Goal: Task Accomplishment & Management: Use online tool/utility

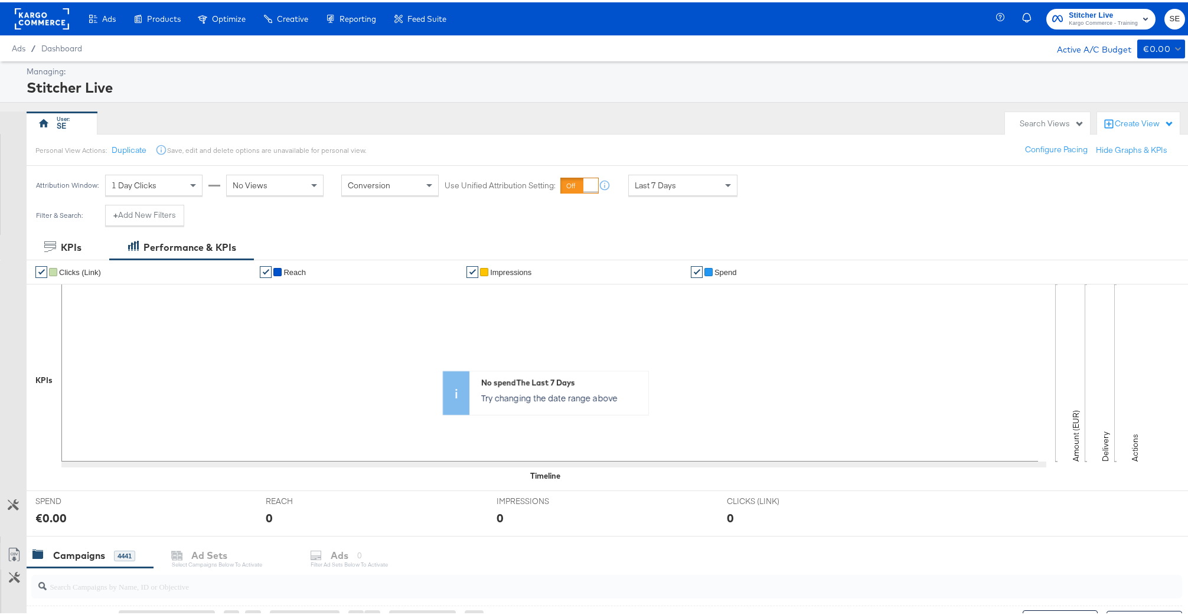
click at [1022, 24] on div "button" at bounding box center [1027, 16] width 11 height 23
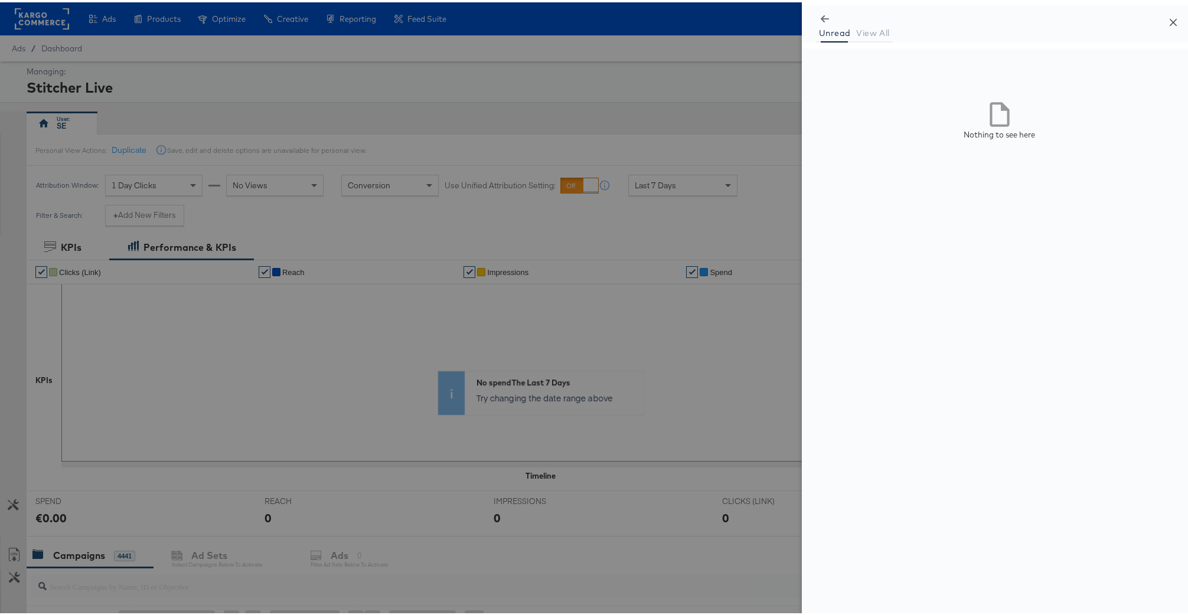
click at [1172, 21] on button "Close" at bounding box center [1173, 19] width 33 height 33
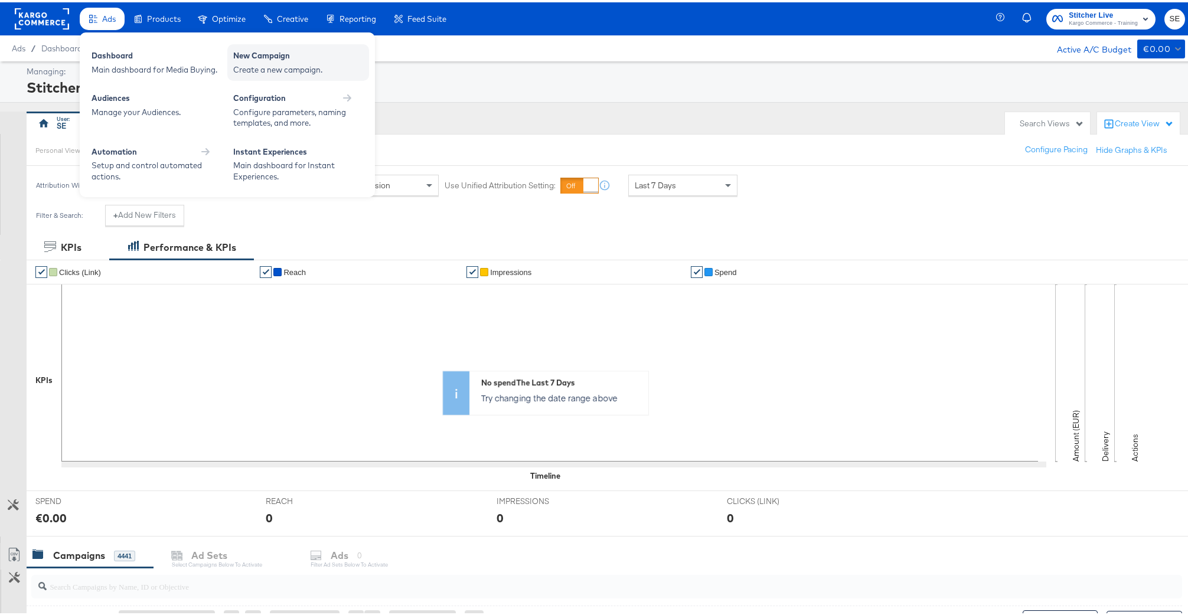
click at [291, 61] on div "New Campaign" at bounding box center [298, 55] width 130 height 14
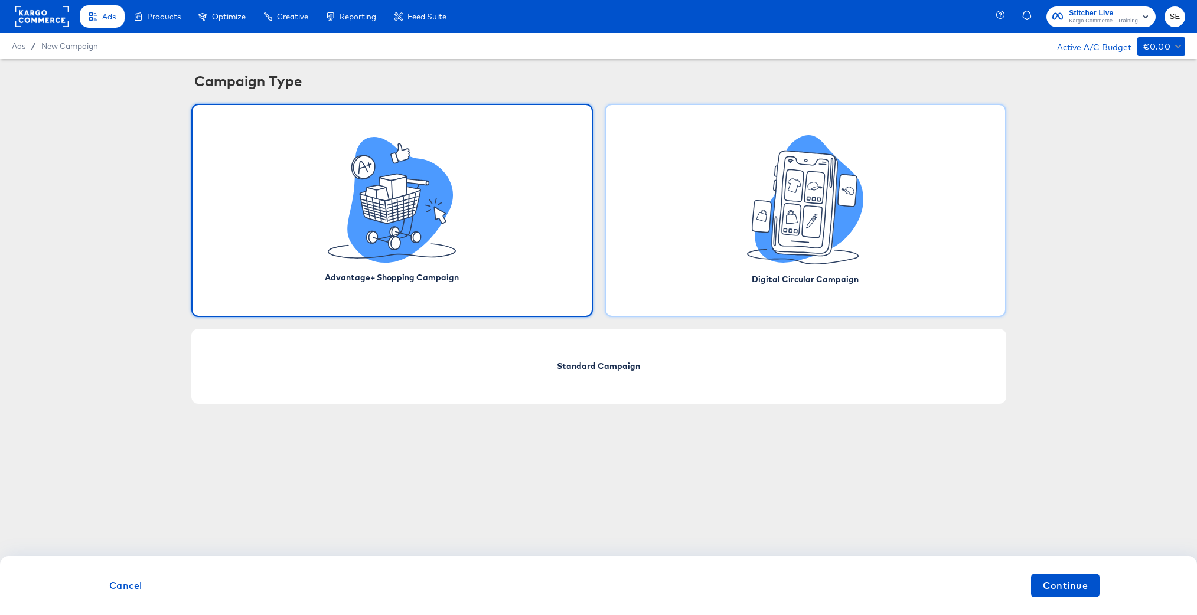
click at [846, 261] on icon at bounding box center [805, 199] width 116 height 129
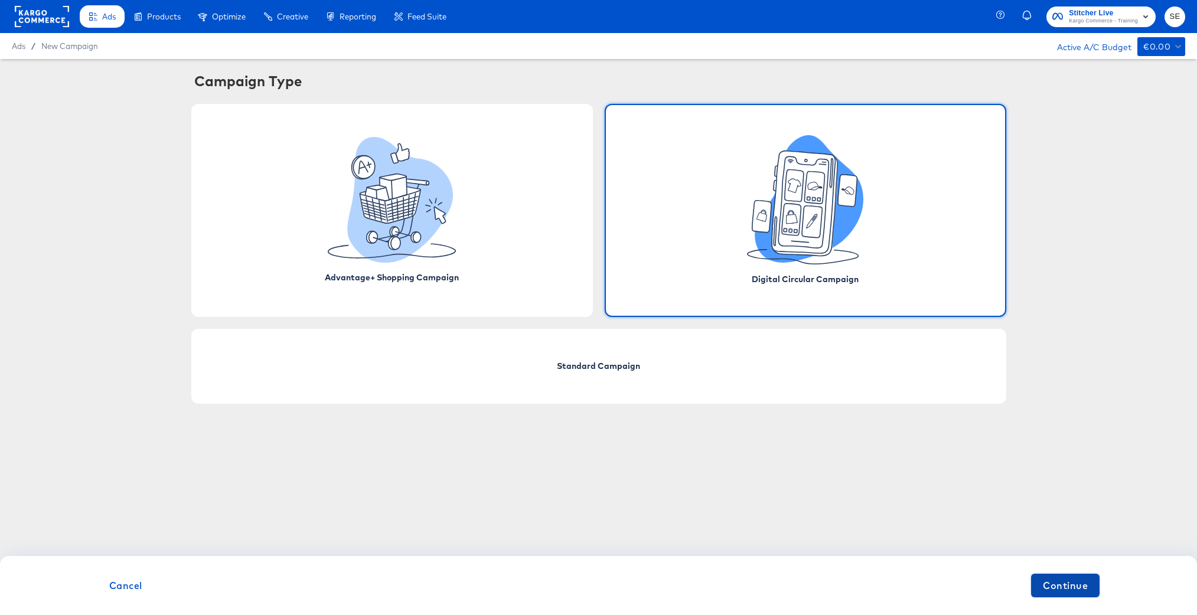
click at [1061, 578] on span "Continue" at bounding box center [1065, 586] width 45 height 17
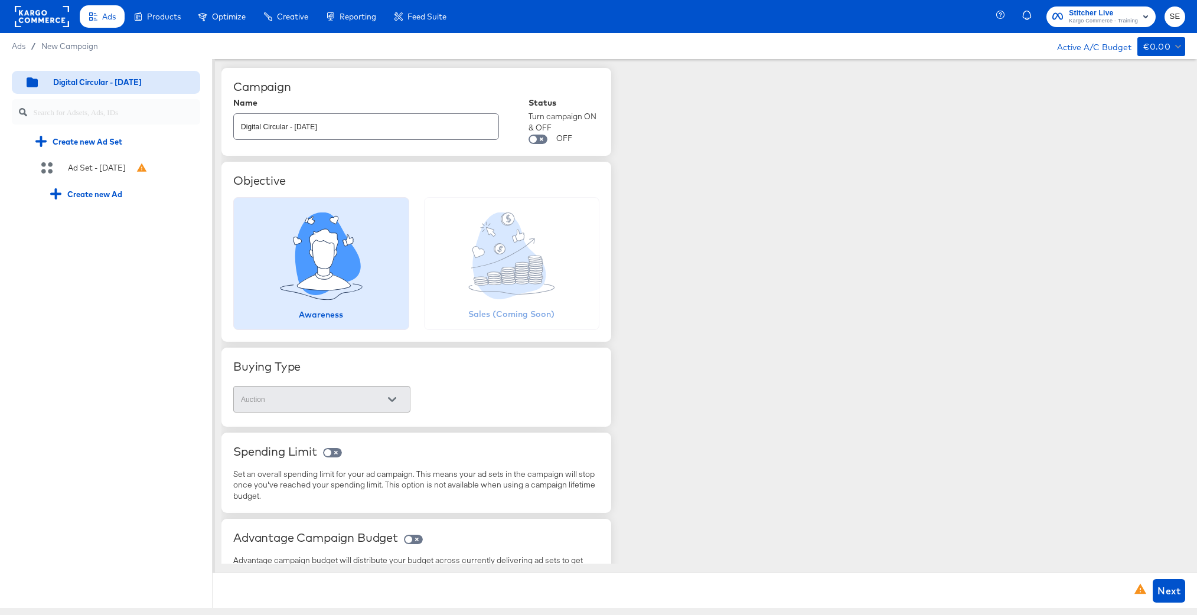
click at [475, 253] on icon at bounding box center [479, 252] width 12 height 11
click at [363, 249] on div at bounding box center [321, 256] width 110 height 117
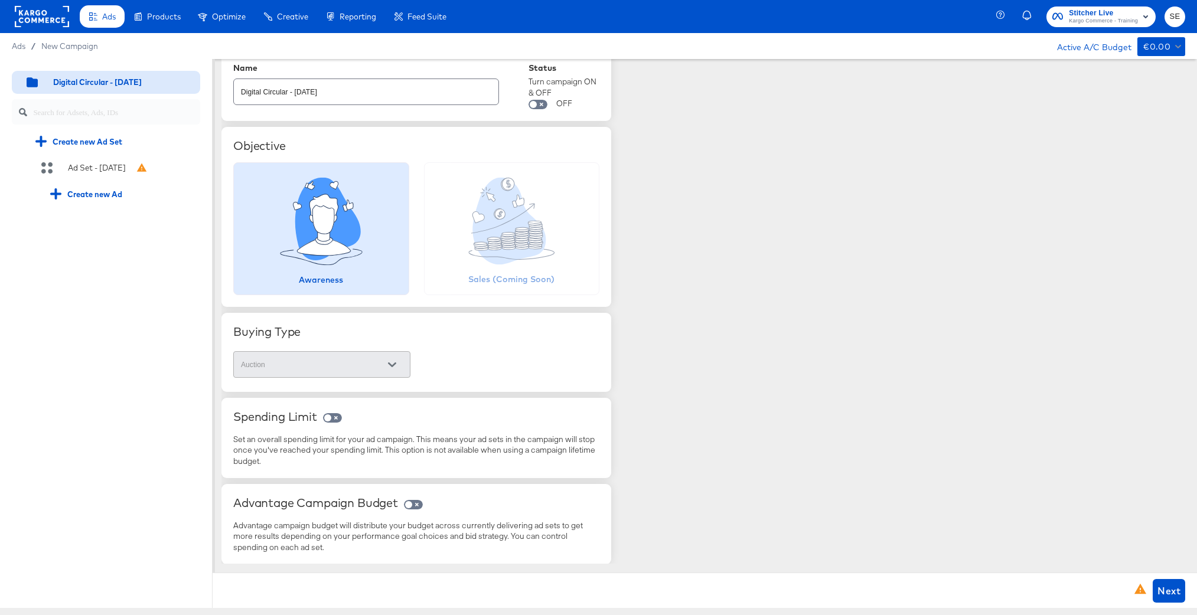
scroll to position [35, 0]
click at [381, 373] on div "Auction" at bounding box center [321, 364] width 177 height 27
click at [389, 362] on div at bounding box center [392, 365] width 25 height 18
click at [542, 104] on input "checkbox" at bounding box center [533, 106] width 28 height 9
click at [355, 381] on div "Buying Type Auction" at bounding box center [416, 351] width 390 height 79
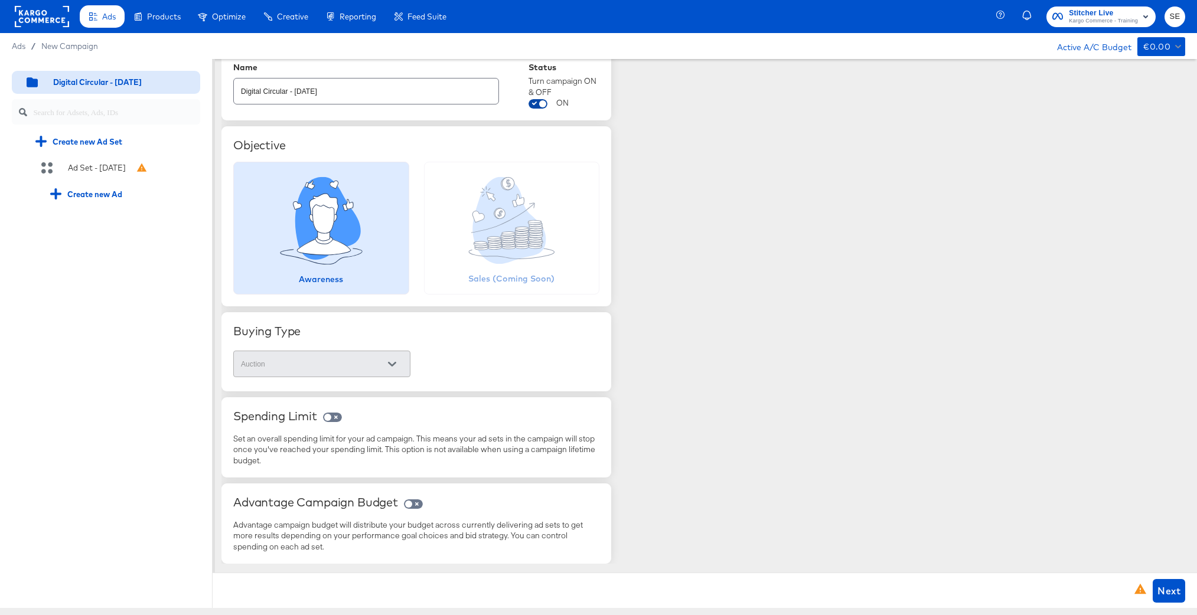
click at [543, 106] on input "checkbox" at bounding box center [543, 106] width 28 height 9
checkbox input "false"
click at [334, 419] on input "checkbox" at bounding box center [328, 419] width 28 height 9
checkbox input "true"
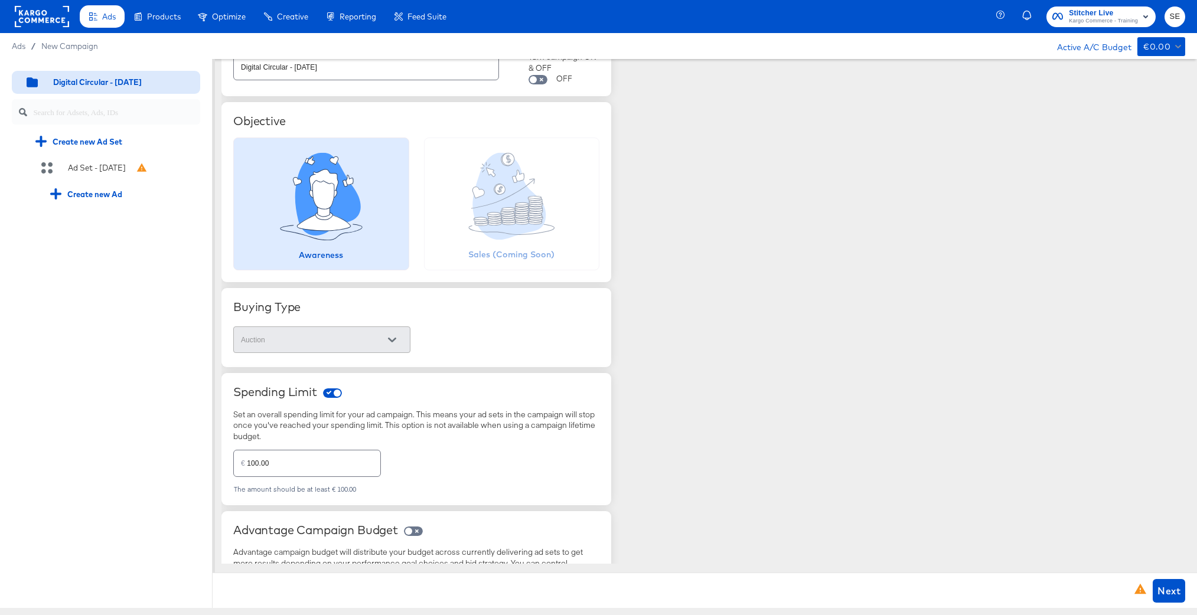
scroll to position [87, 0]
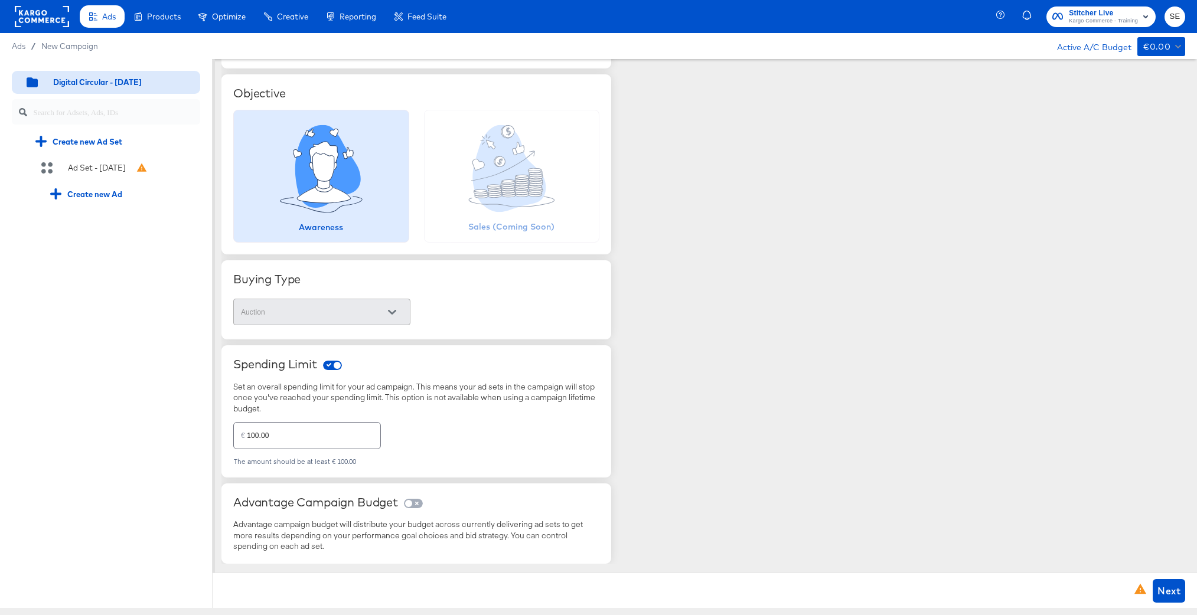
click at [418, 503] on input "checkbox" at bounding box center [409, 505] width 28 height 9
checkbox input "true"
click at [1173, 597] on span "Next" at bounding box center [1169, 591] width 23 height 17
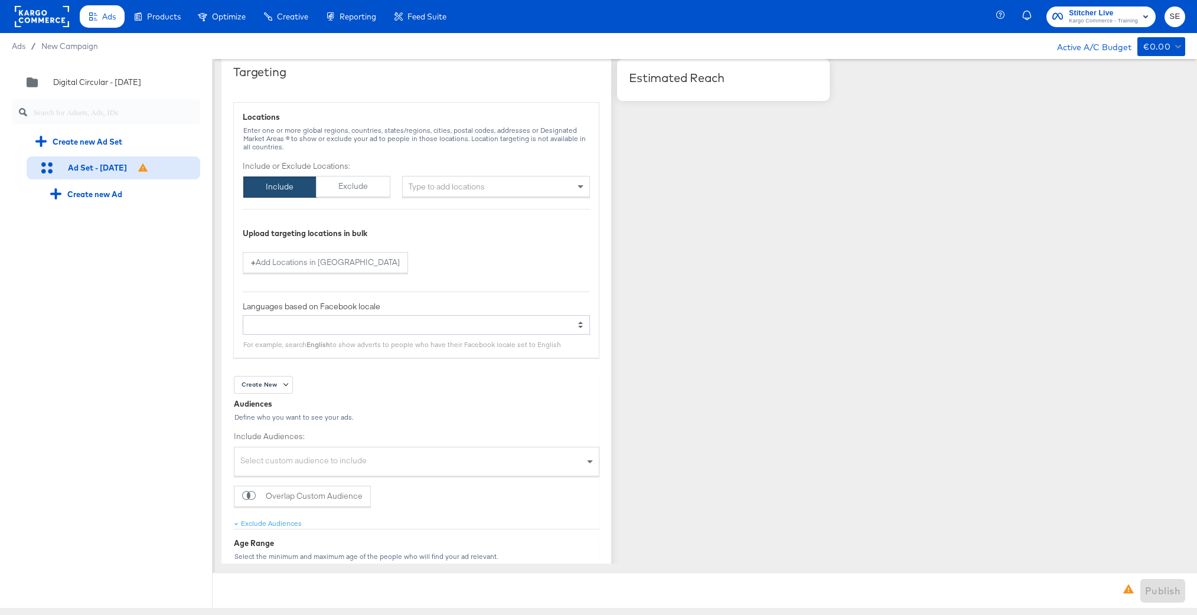
scroll to position [763, 0]
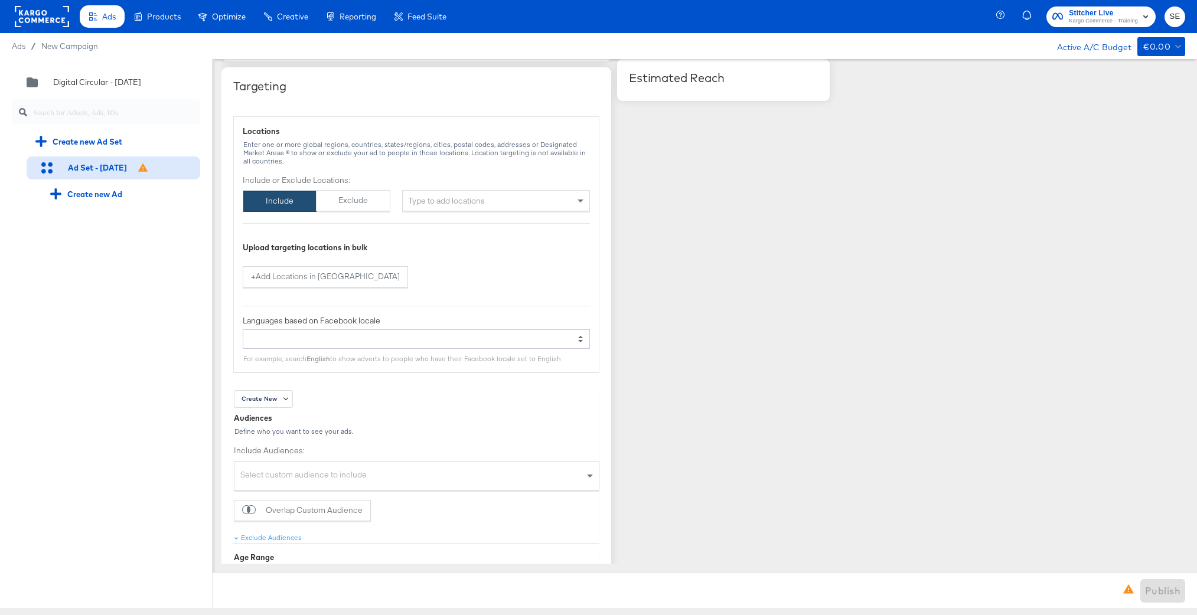
click at [516, 197] on div "Type to add locations" at bounding box center [496, 200] width 188 height 21
click at [353, 201] on button "Exclude" at bounding box center [353, 200] width 75 height 21
click at [302, 200] on button "Include" at bounding box center [279, 200] width 73 height 21
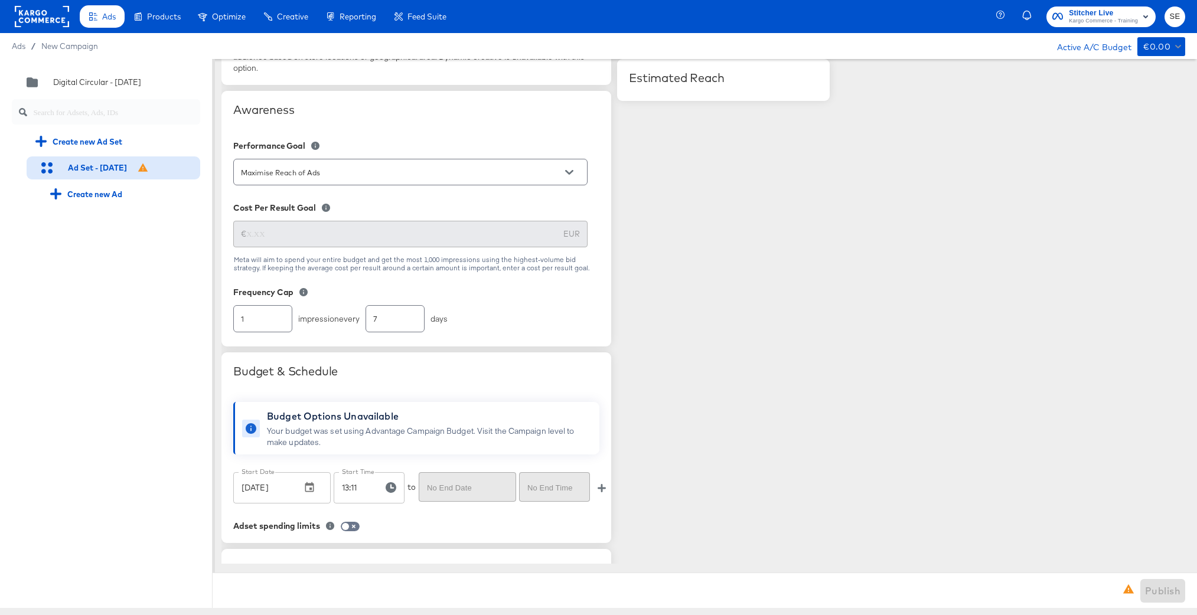
scroll to position [0, 0]
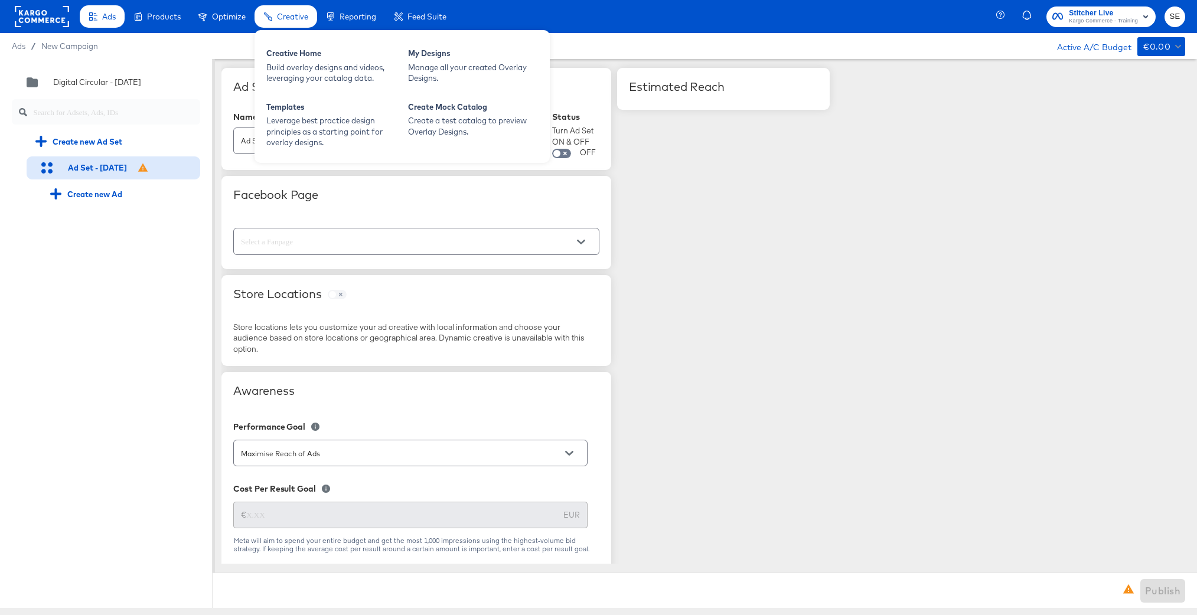
click at [298, 15] on span "Creative" at bounding box center [292, 16] width 31 height 9
click at [298, 59] on div "Creative Home" at bounding box center [331, 55] width 130 height 14
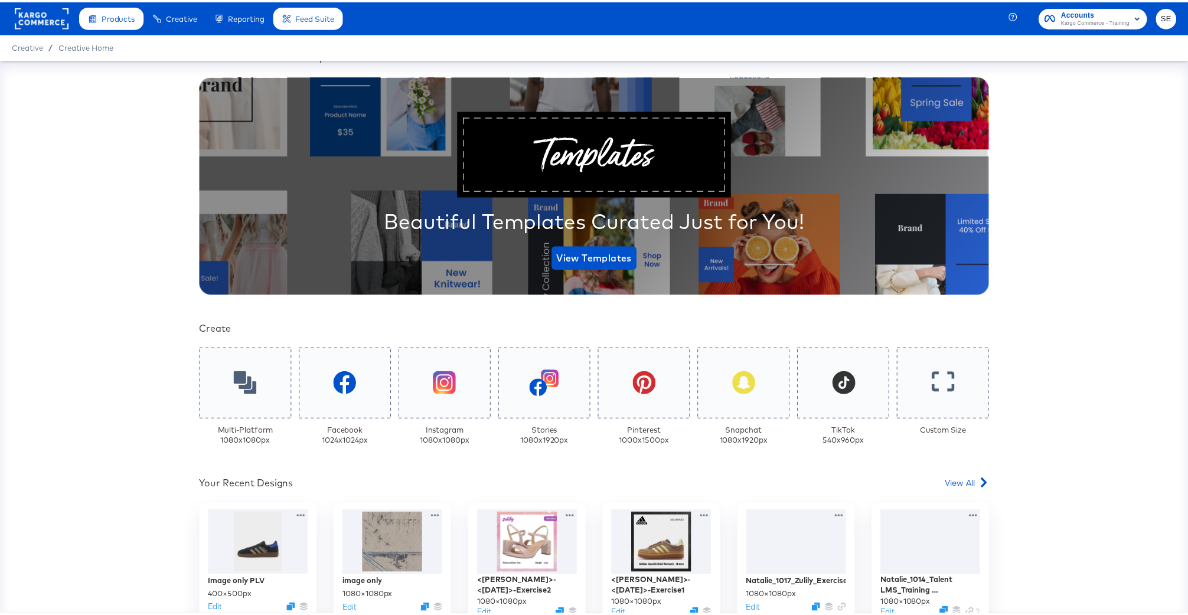
scroll to position [142, 0]
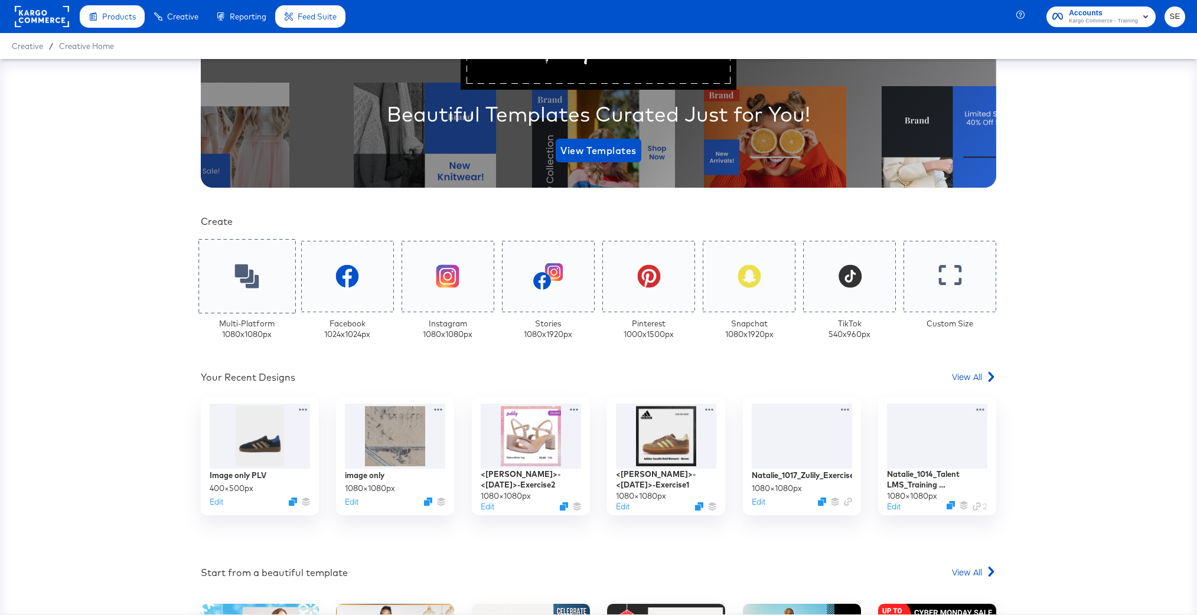
click at [267, 287] on div at bounding box center [246, 276] width 97 height 74
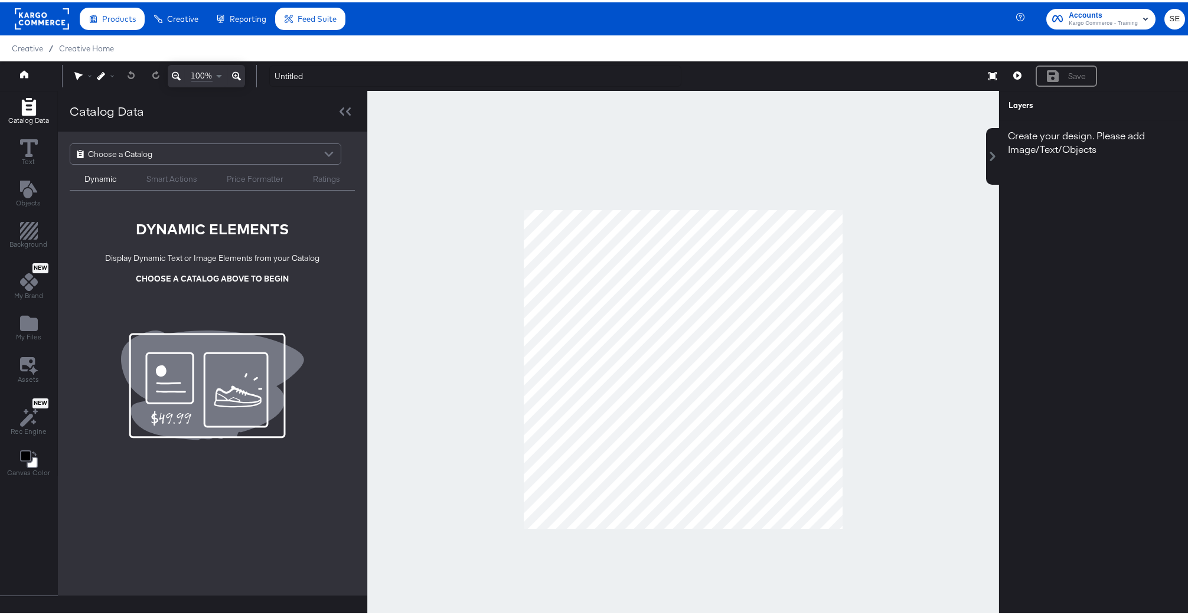
click at [162, 178] on div "Smart Actions" at bounding box center [171, 176] width 51 height 11
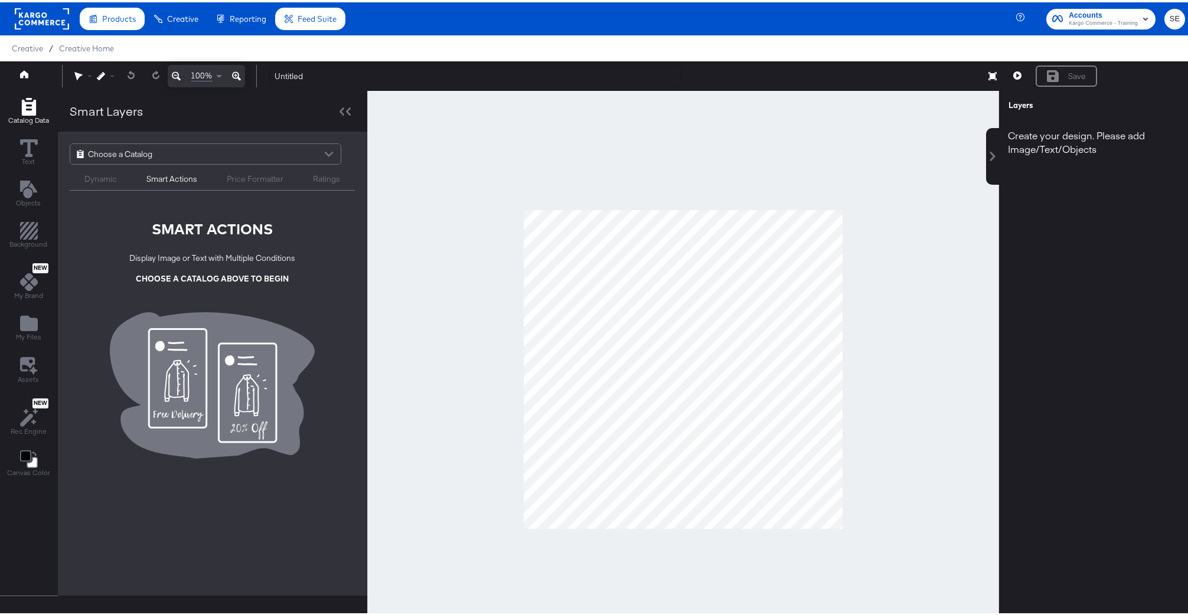
click at [236, 180] on div "Price Formatter" at bounding box center [255, 176] width 57 height 11
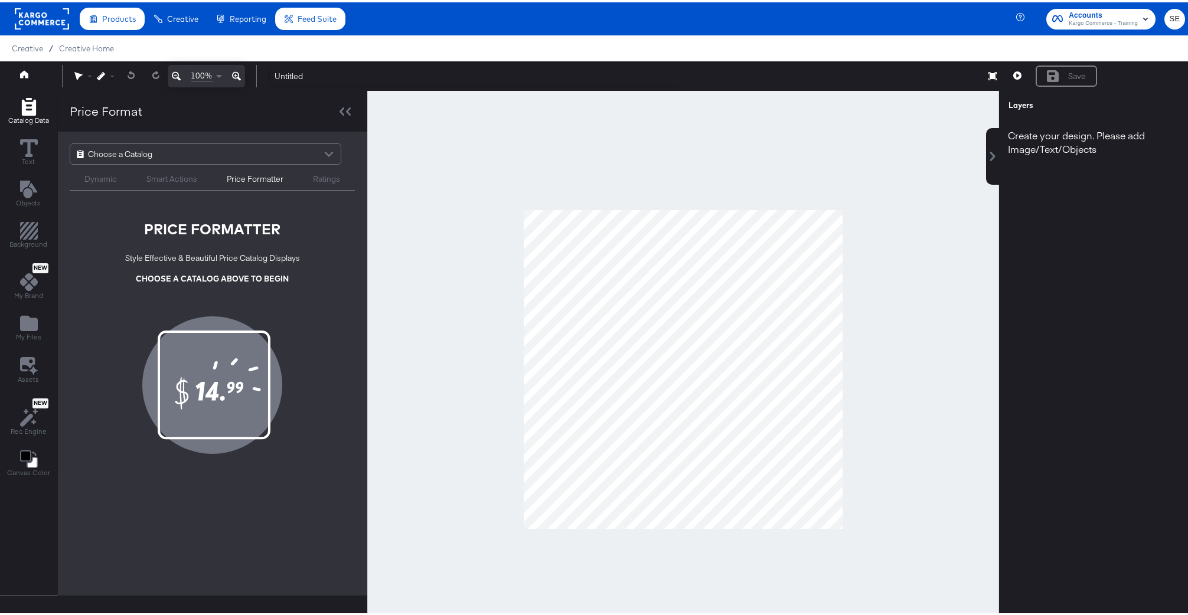
click at [285, 177] on div "Price Formatter" at bounding box center [255, 175] width 86 height 14
click at [34, 159] on div "Text" at bounding box center [29, 150] width 18 height 27
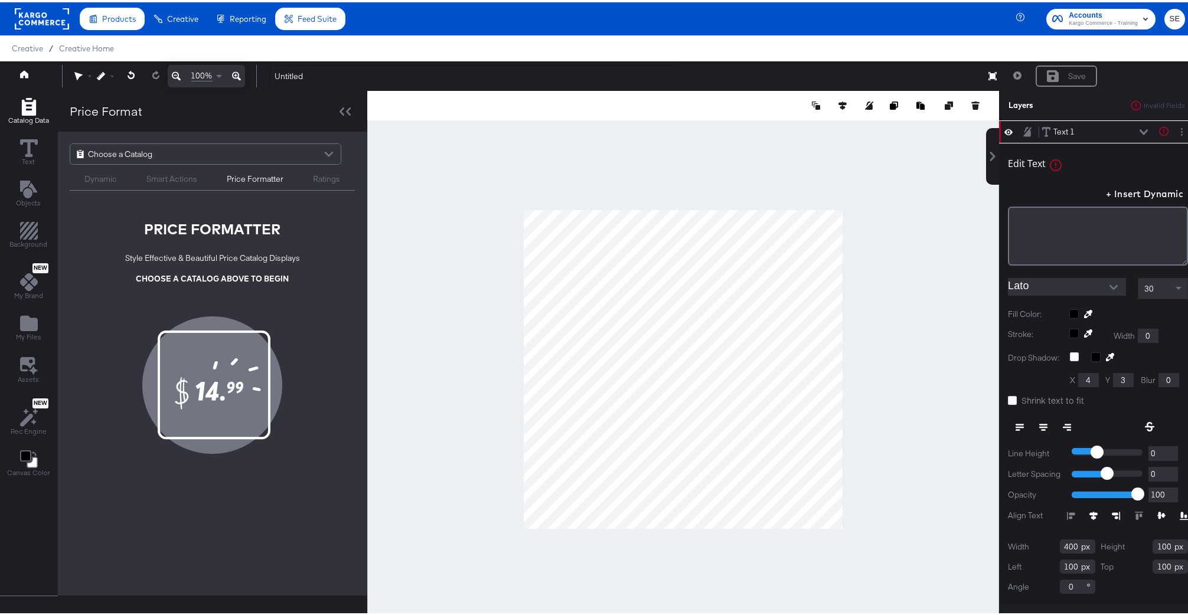
click at [61, 17] on rect at bounding box center [42, 16] width 54 height 21
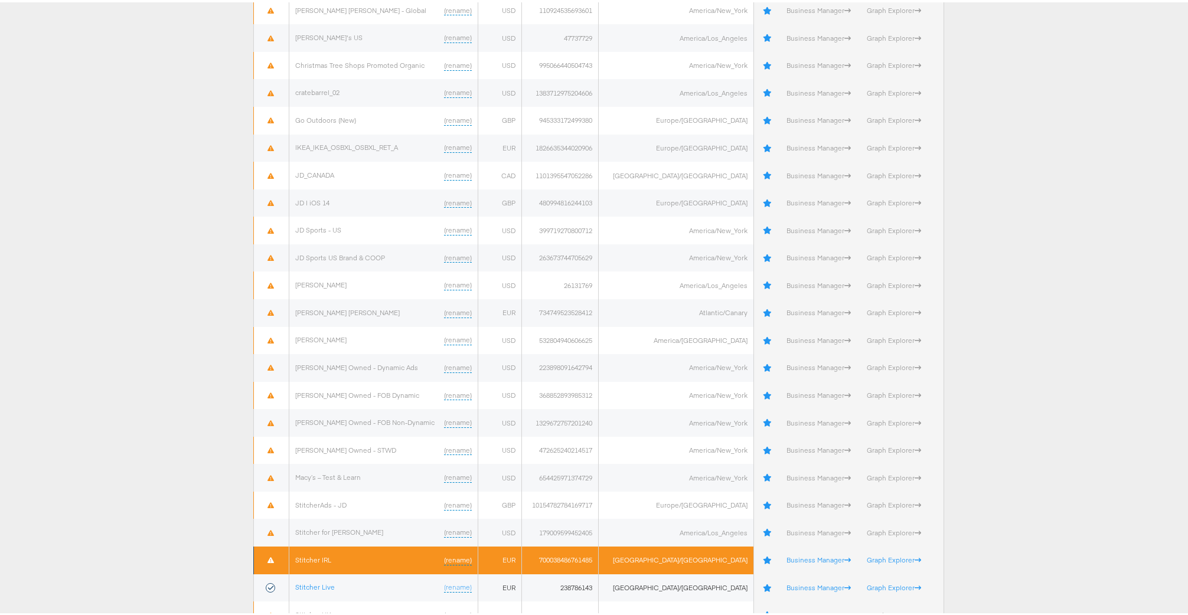
scroll to position [418, 0]
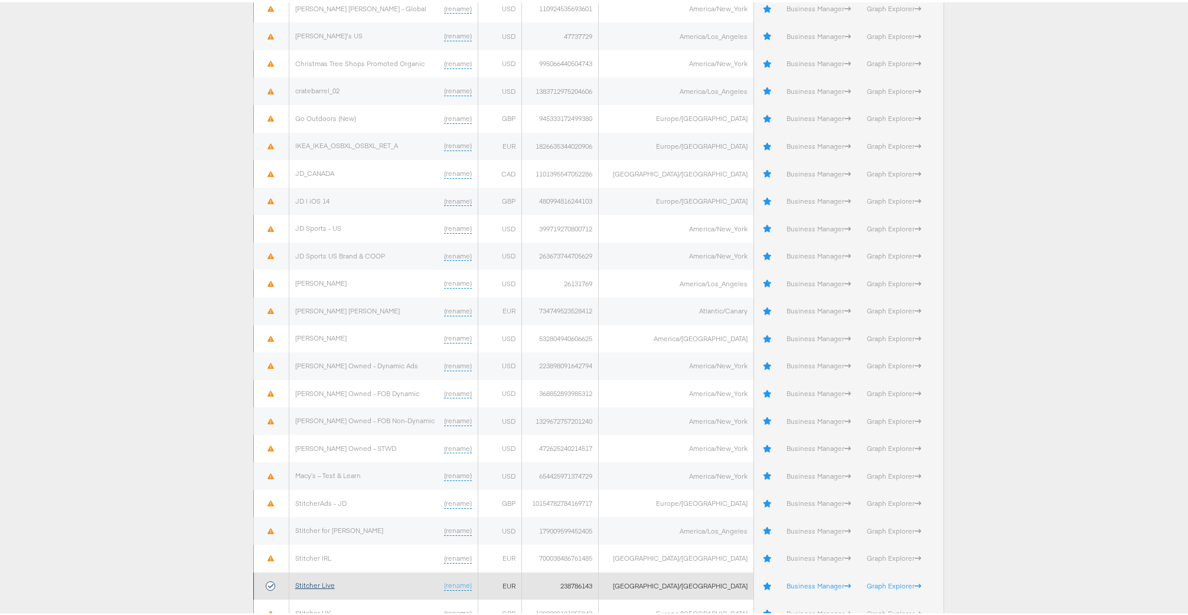
click at [316, 584] on link "Stitcher Live" at bounding box center [315, 583] width 40 height 9
